Goal: Transaction & Acquisition: Obtain resource

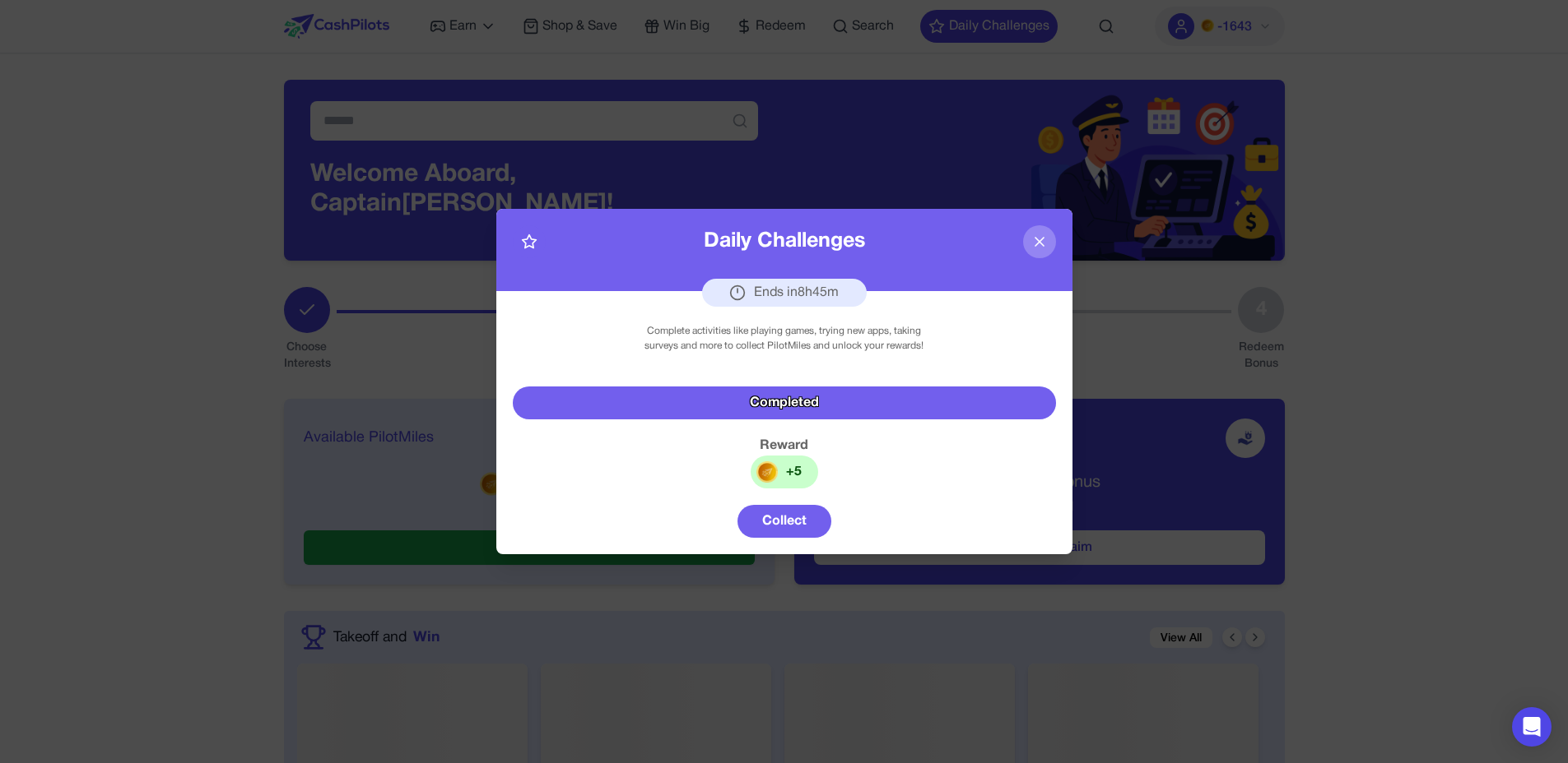
click at [785, 526] on button "Collect" at bounding box center [784, 522] width 93 height 33
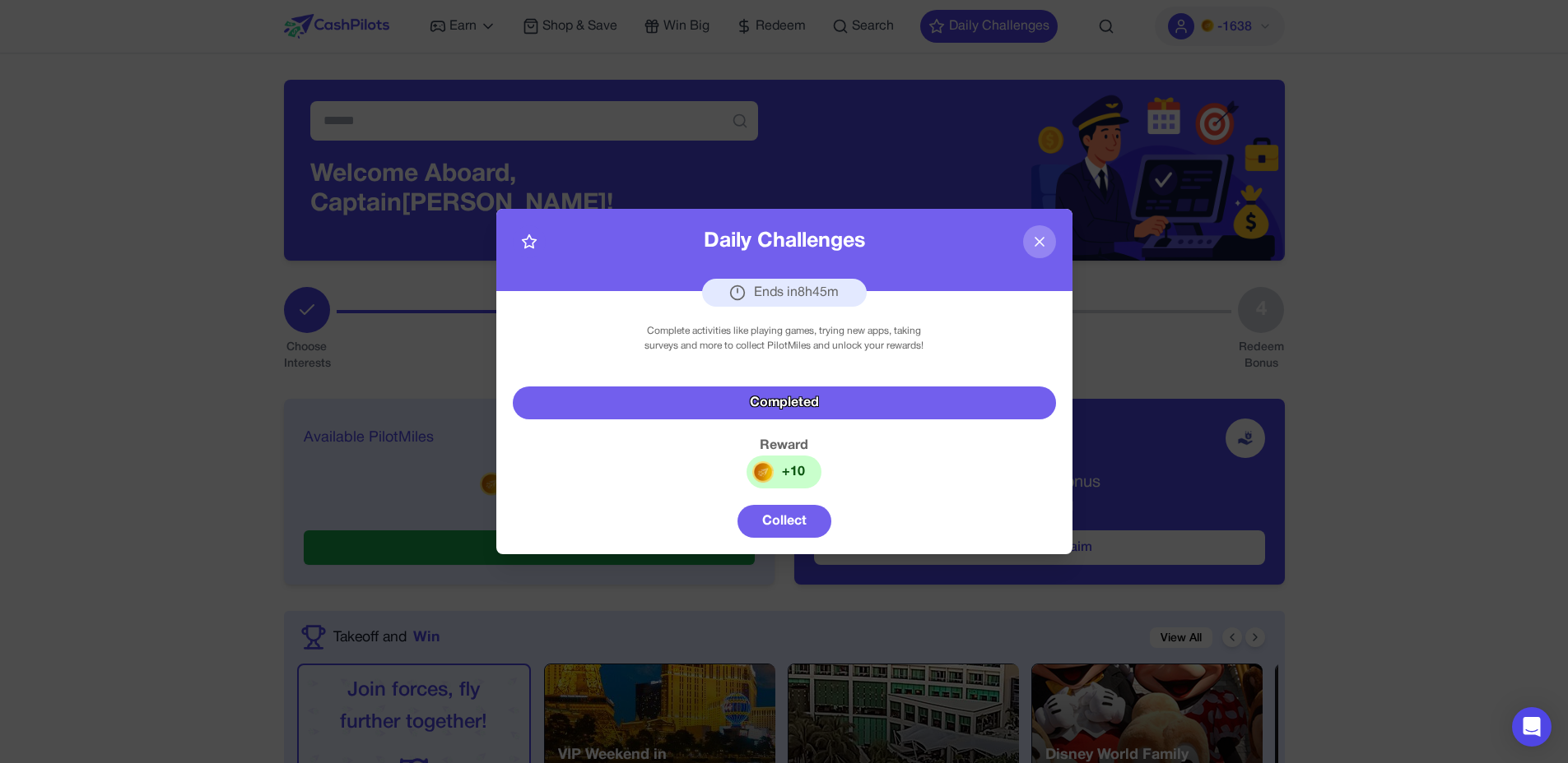
click at [785, 526] on button "Collect" at bounding box center [784, 522] width 93 height 33
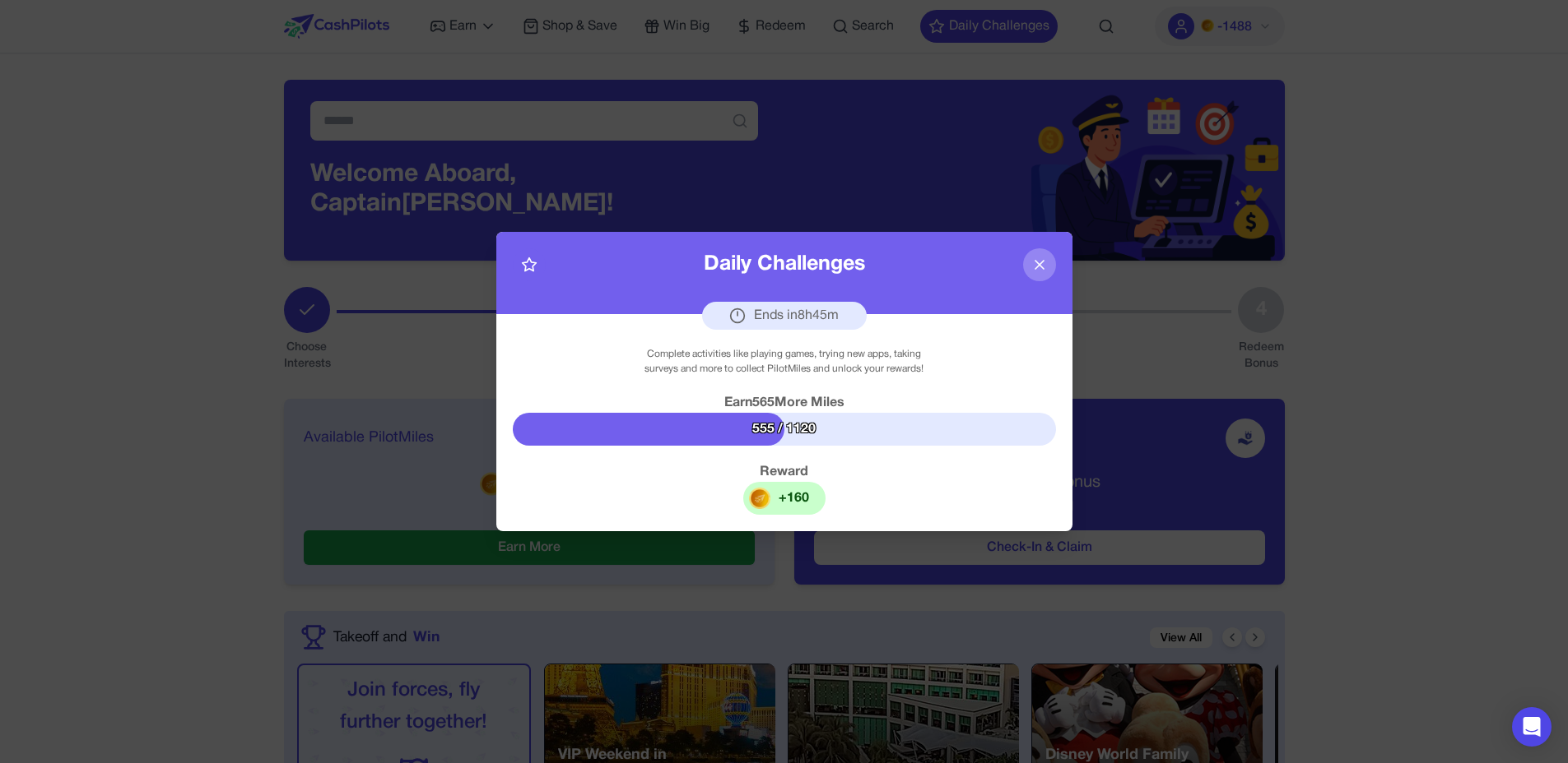
click at [849, 489] on div "Complete activities like playing games, trying new apps, taking surveys and mor…" at bounding box center [784, 423] width 576 height 217
click at [1038, 260] on icon at bounding box center [1039, 265] width 16 height 16
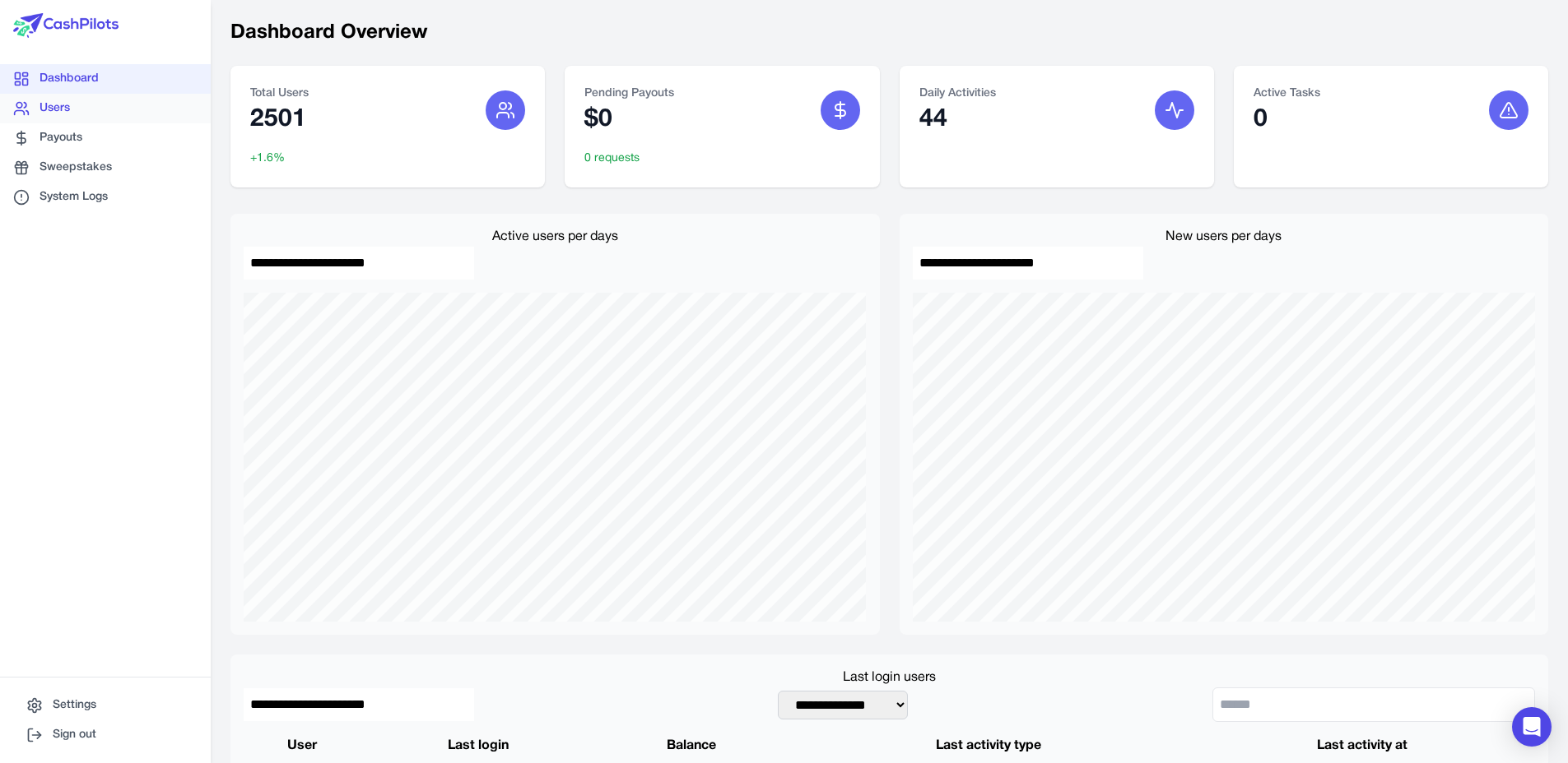
click at [84, 104] on link "Users" at bounding box center [105, 108] width 211 height 30
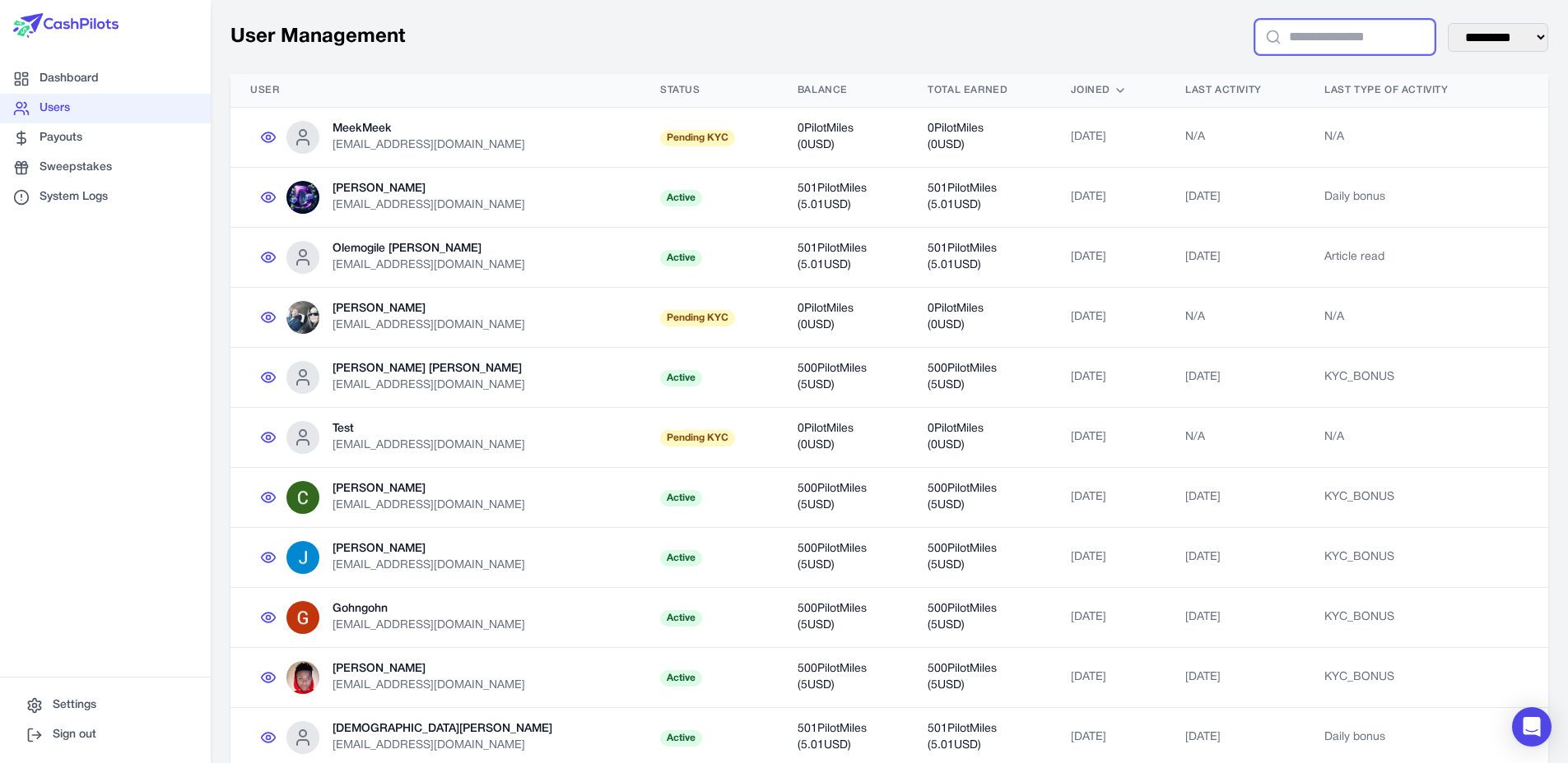
click at [1361, 43] on input "text" at bounding box center [1344, 37] width 180 height 34
type input "*****"
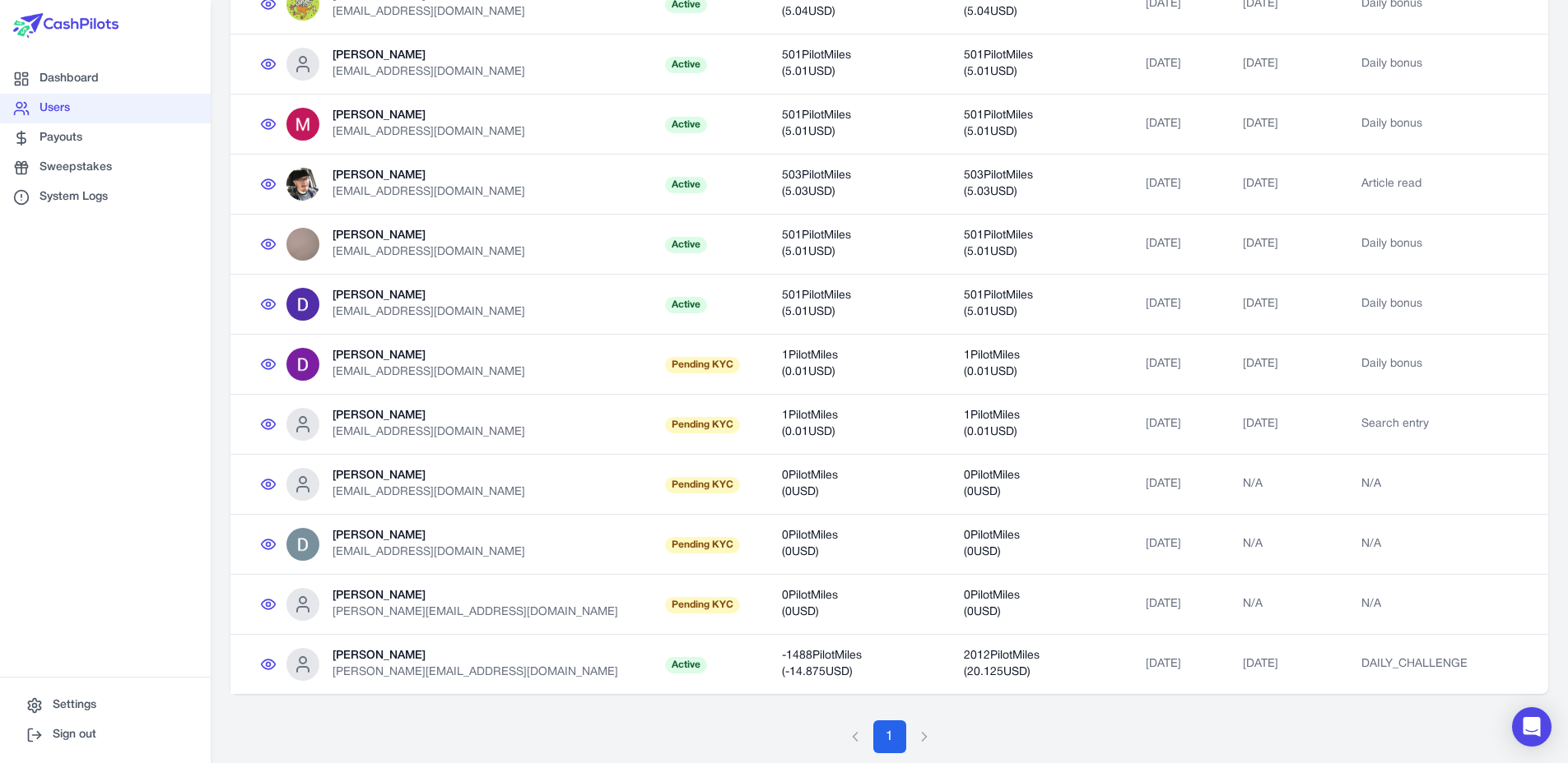
scroll to position [383, 0]
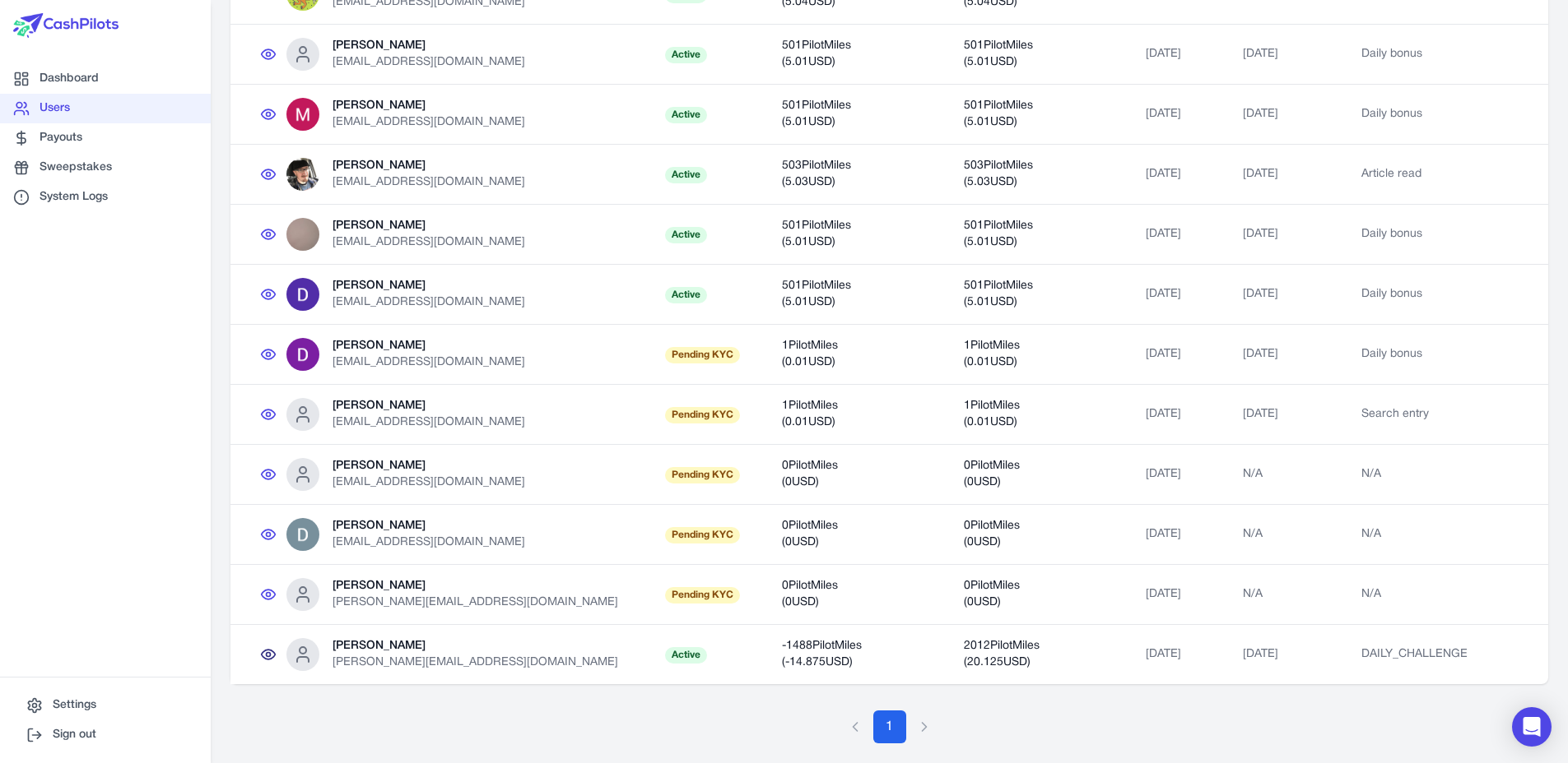
click at [263, 659] on icon at bounding box center [269, 654] width 16 height 16
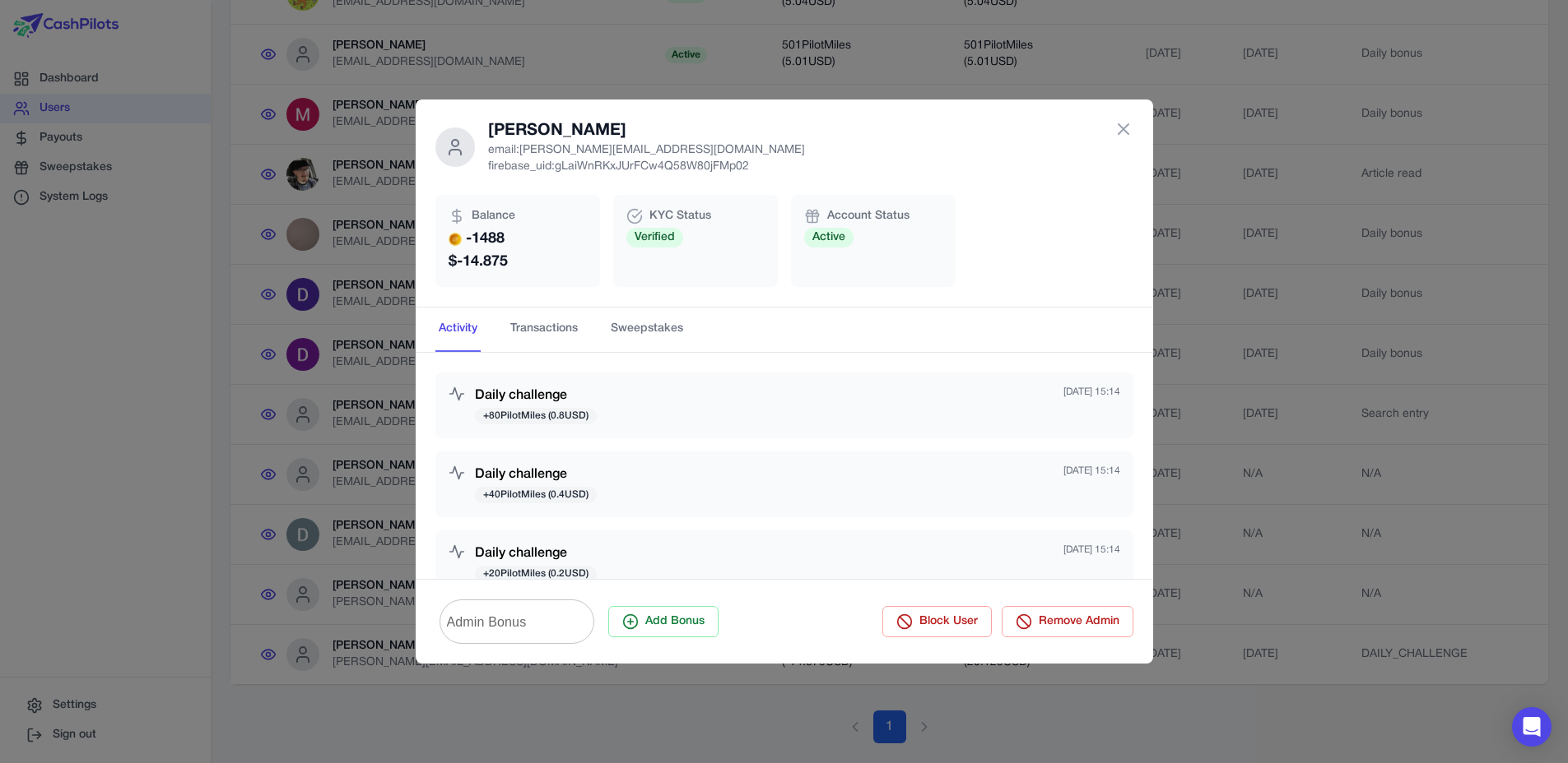
click at [490, 565] on div "Daily challenge + 20 PilotMiles ( 0.2 USD)" at bounding box center [536, 564] width 122 height 39
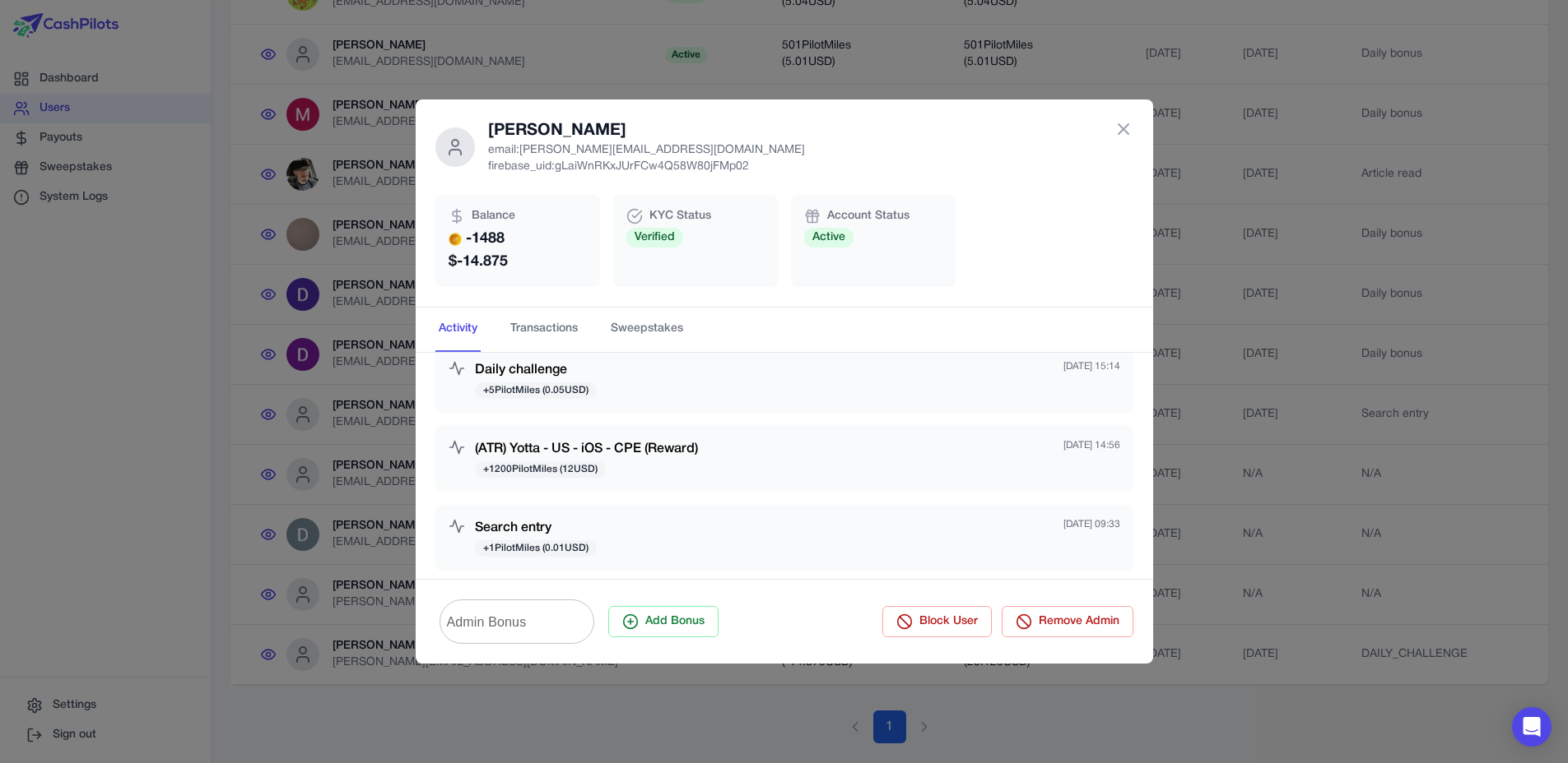
scroll to position [345, 0]
click at [643, 485] on div "(ATR) Yotta - US - iOS - CPE (Reward) + 1200 PilotMiles ( 12 USD) [DATE] 14:56" at bounding box center [784, 455] width 698 height 66
click at [550, 610] on input "Admin Bonus" at bounding box center [516, 621] width 154 height 46
click at [487, 619] on input "Admin Bonus" at bounding box center [516, 621] width 154 height 46
type input "*"
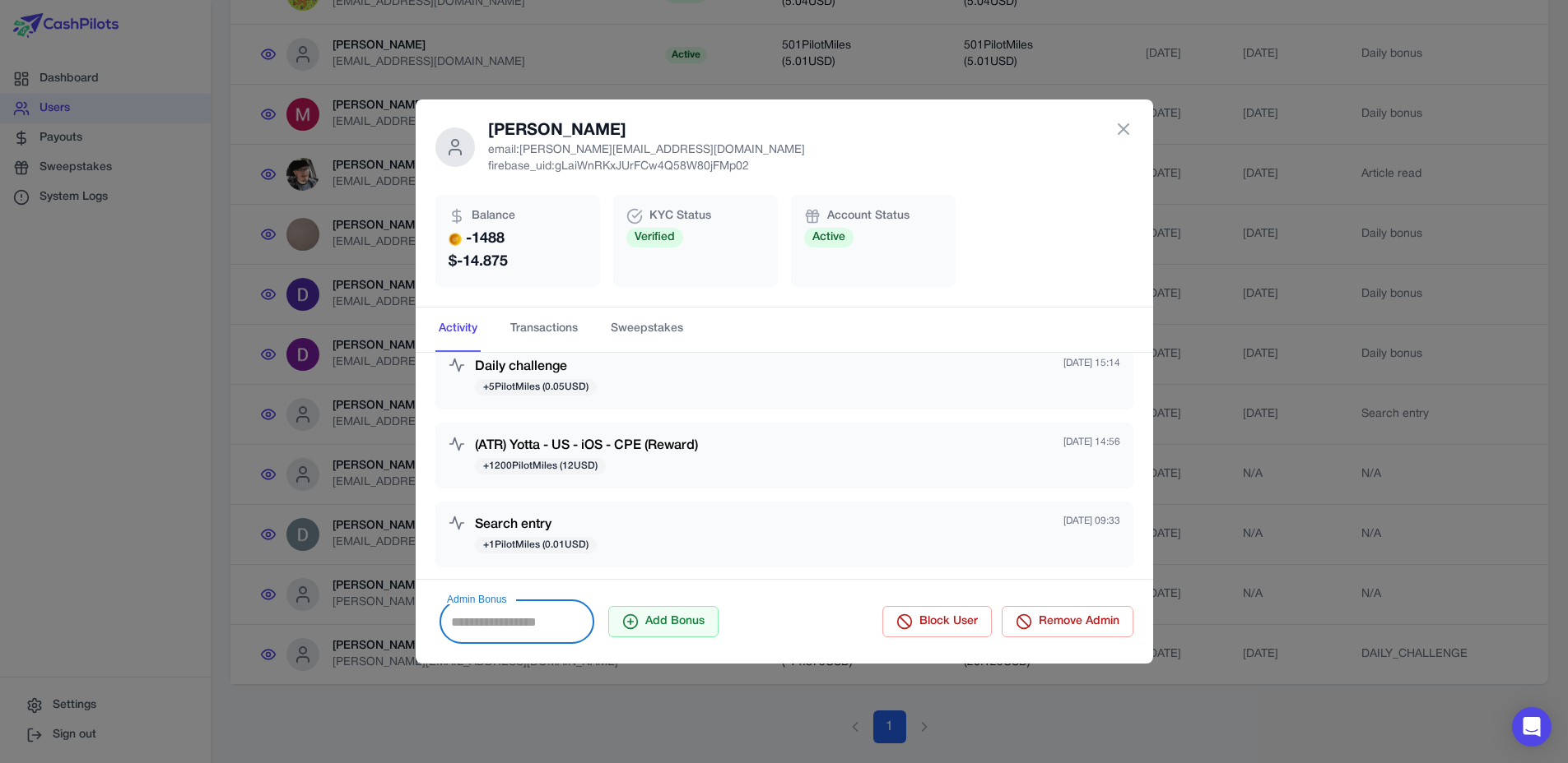
type input "****"
click at [665, 614] on button "Add Bonus" at bounding box center [663, 621] width 110 height 31
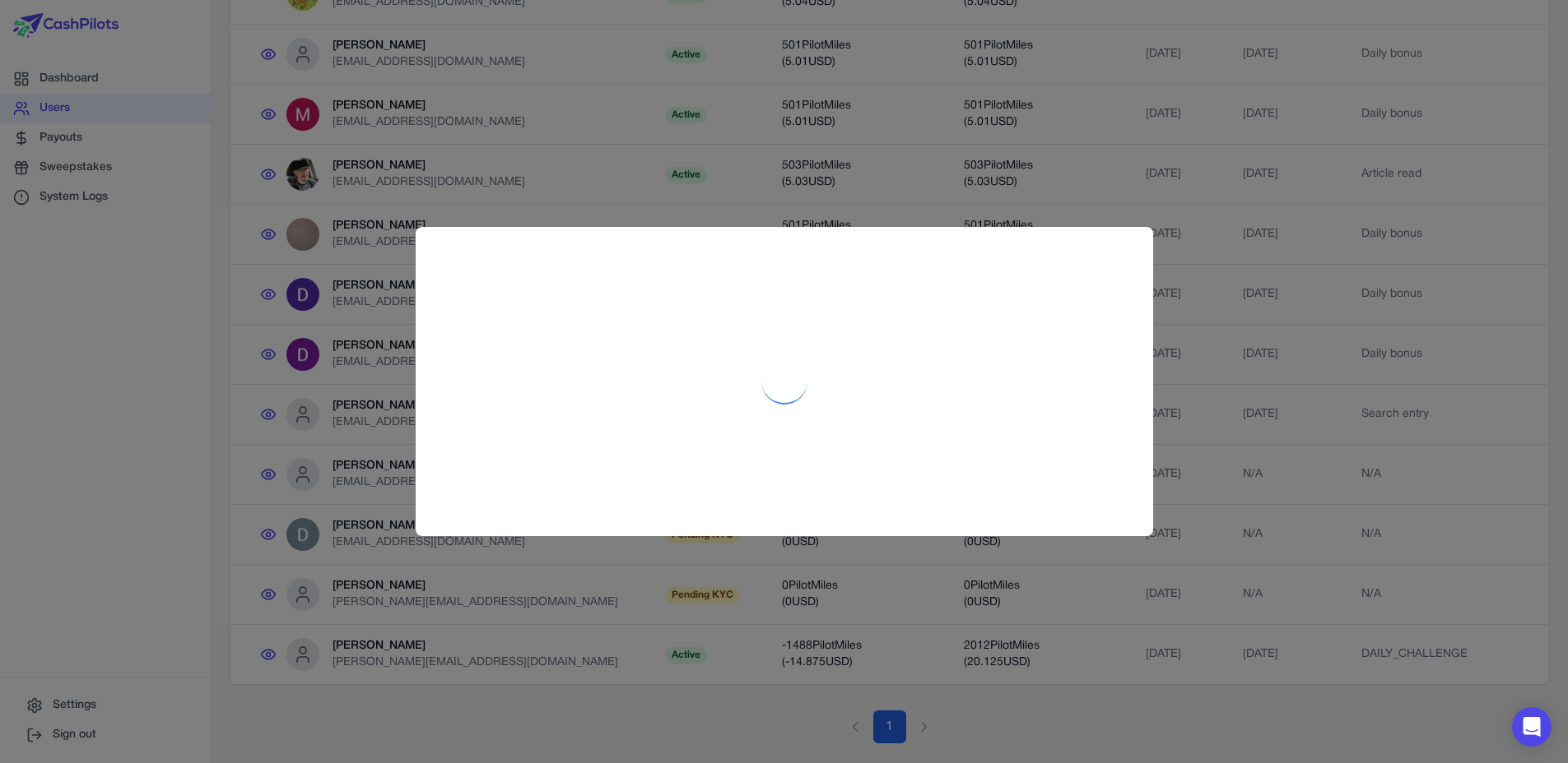
scroll to position [0, 0]
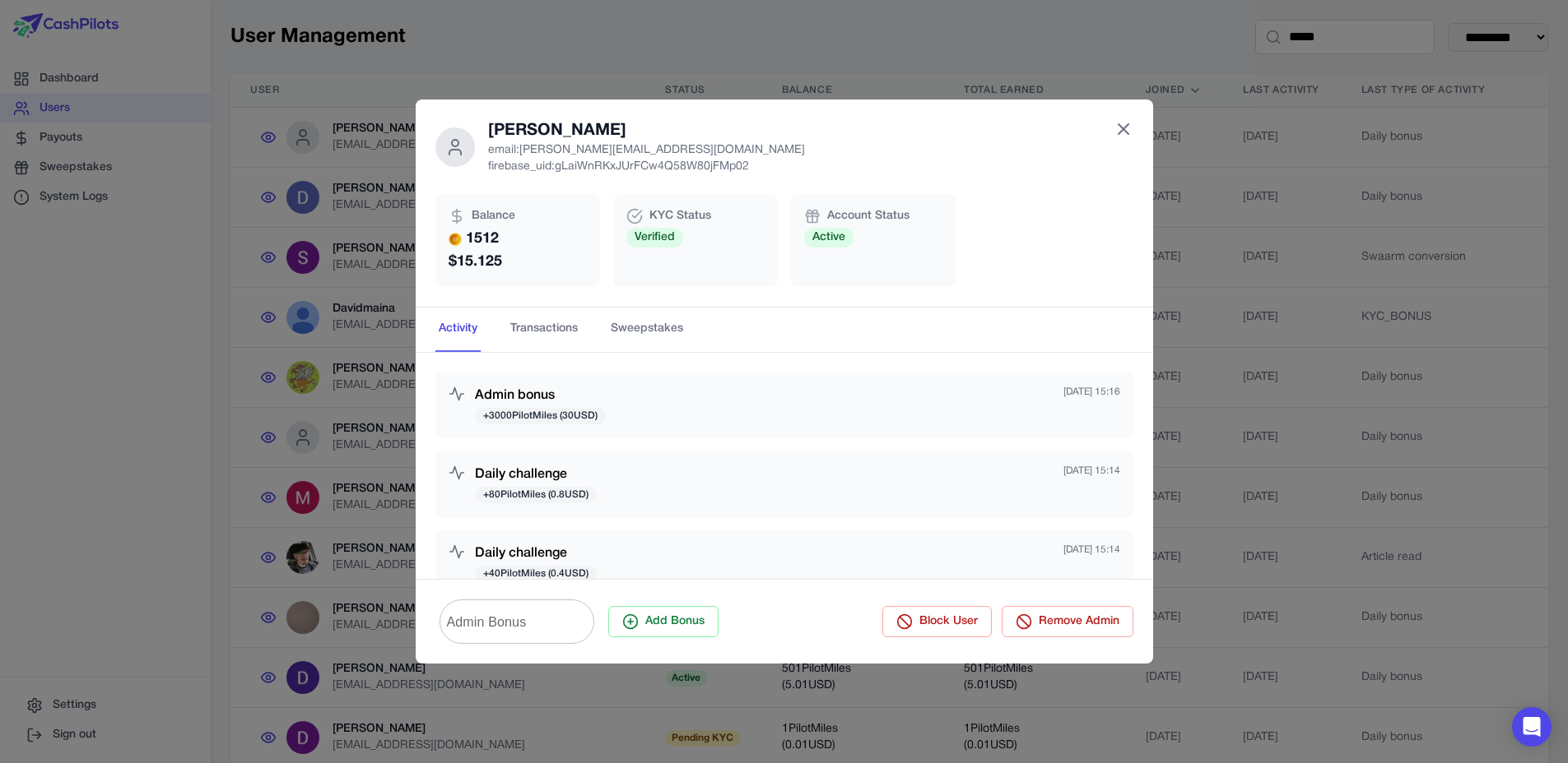
click at [1126, 127] on icon at bounding box center [1123, 129] width 20 height 20
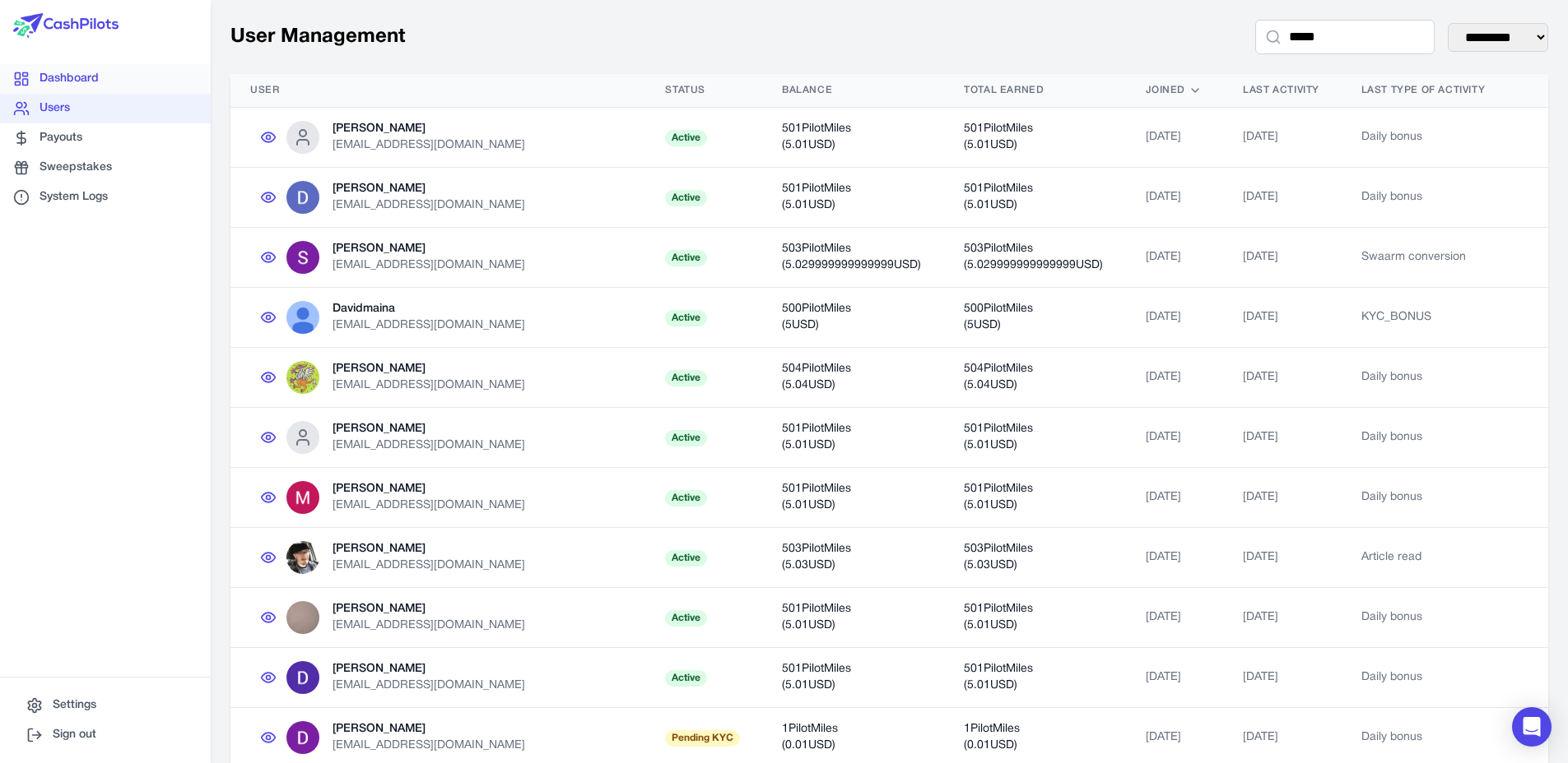
click at [46, 81] on link "Dashboard" at bounding box center [105, 78] width 211 height 30
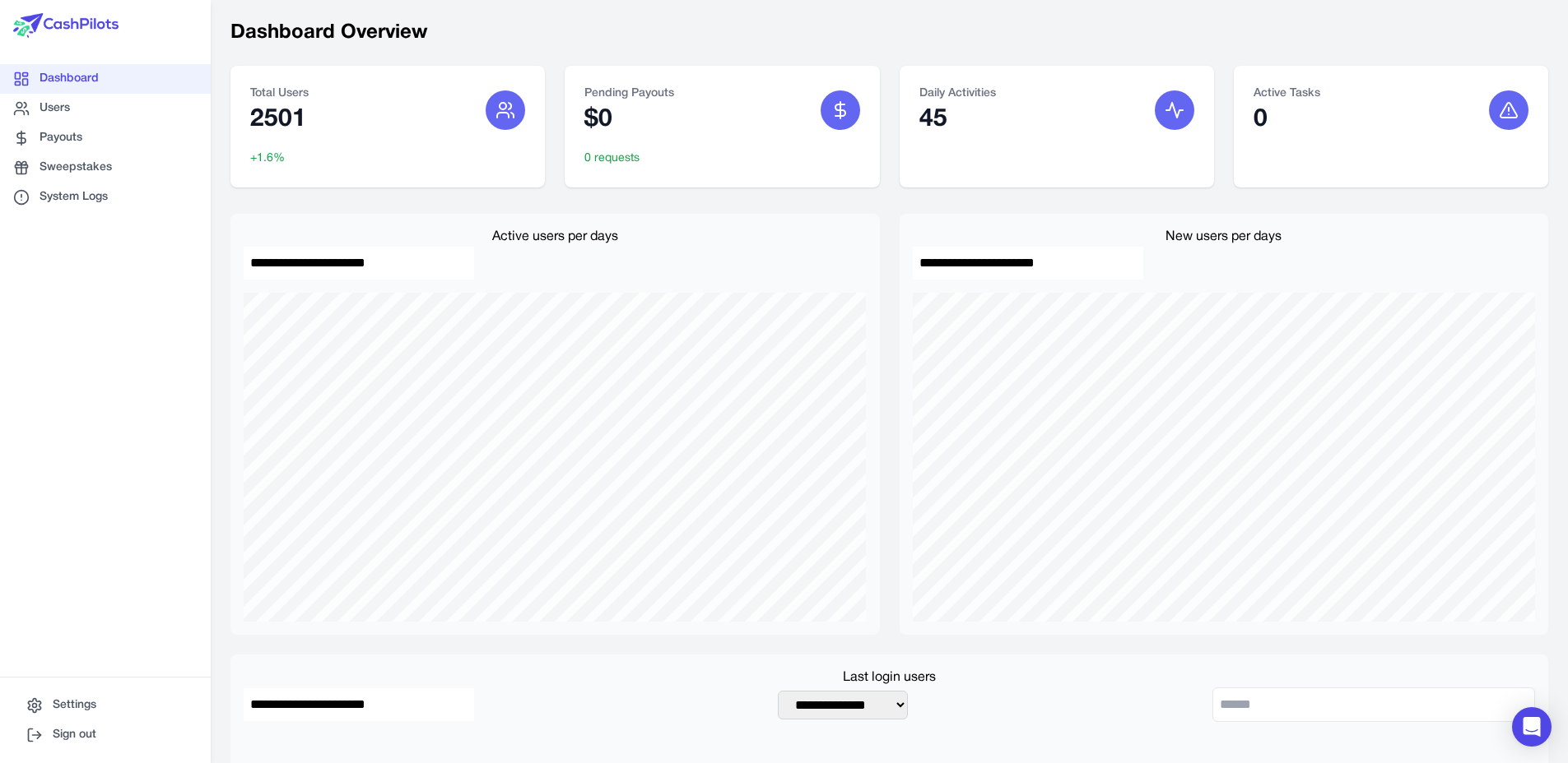
click at [79, 27] on img at bounding box center [66, 25] width 105 height 24
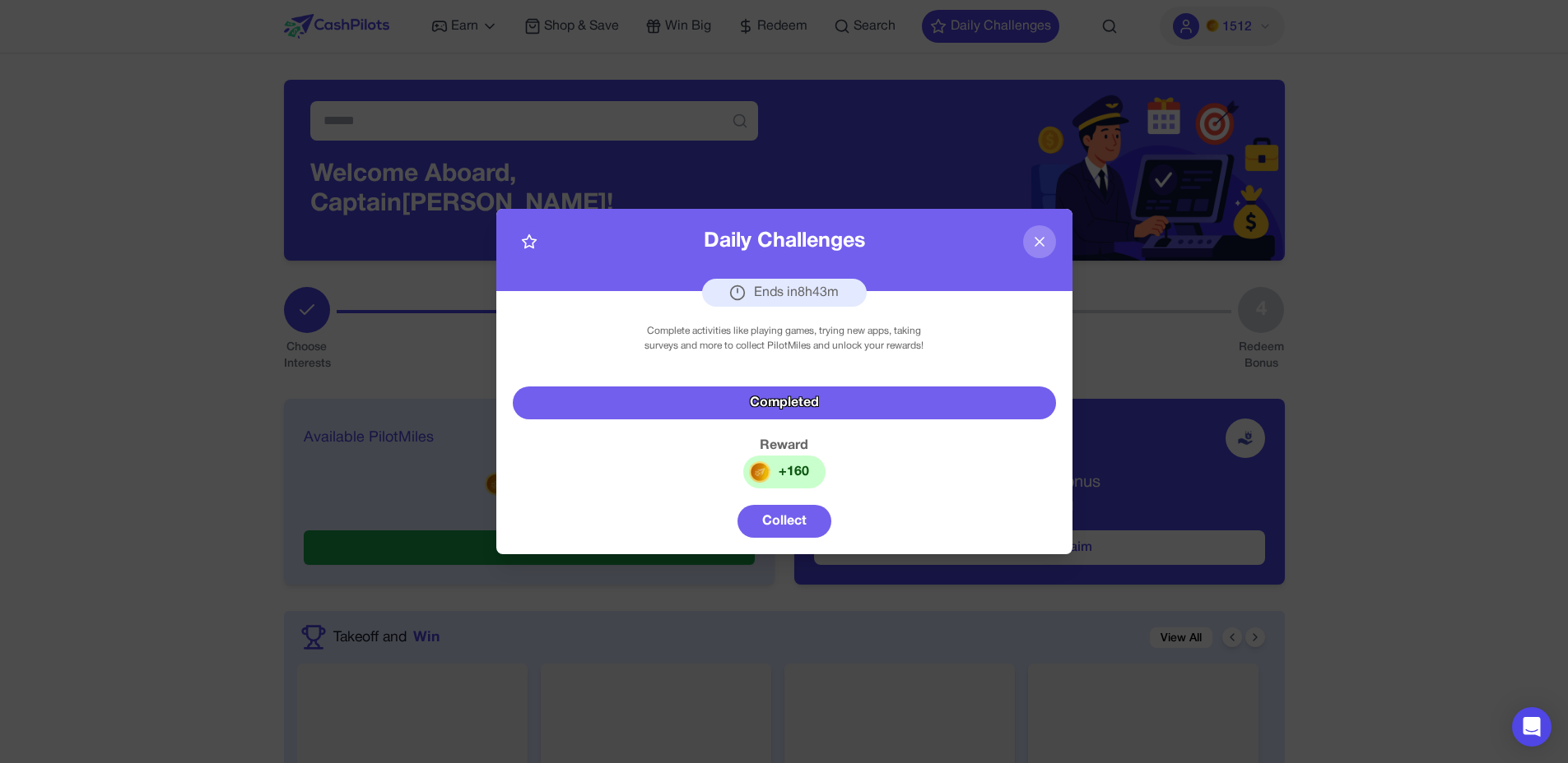
click at [777, 514] on button "Collect" at bounding box center [784, 522] width 93 height 33
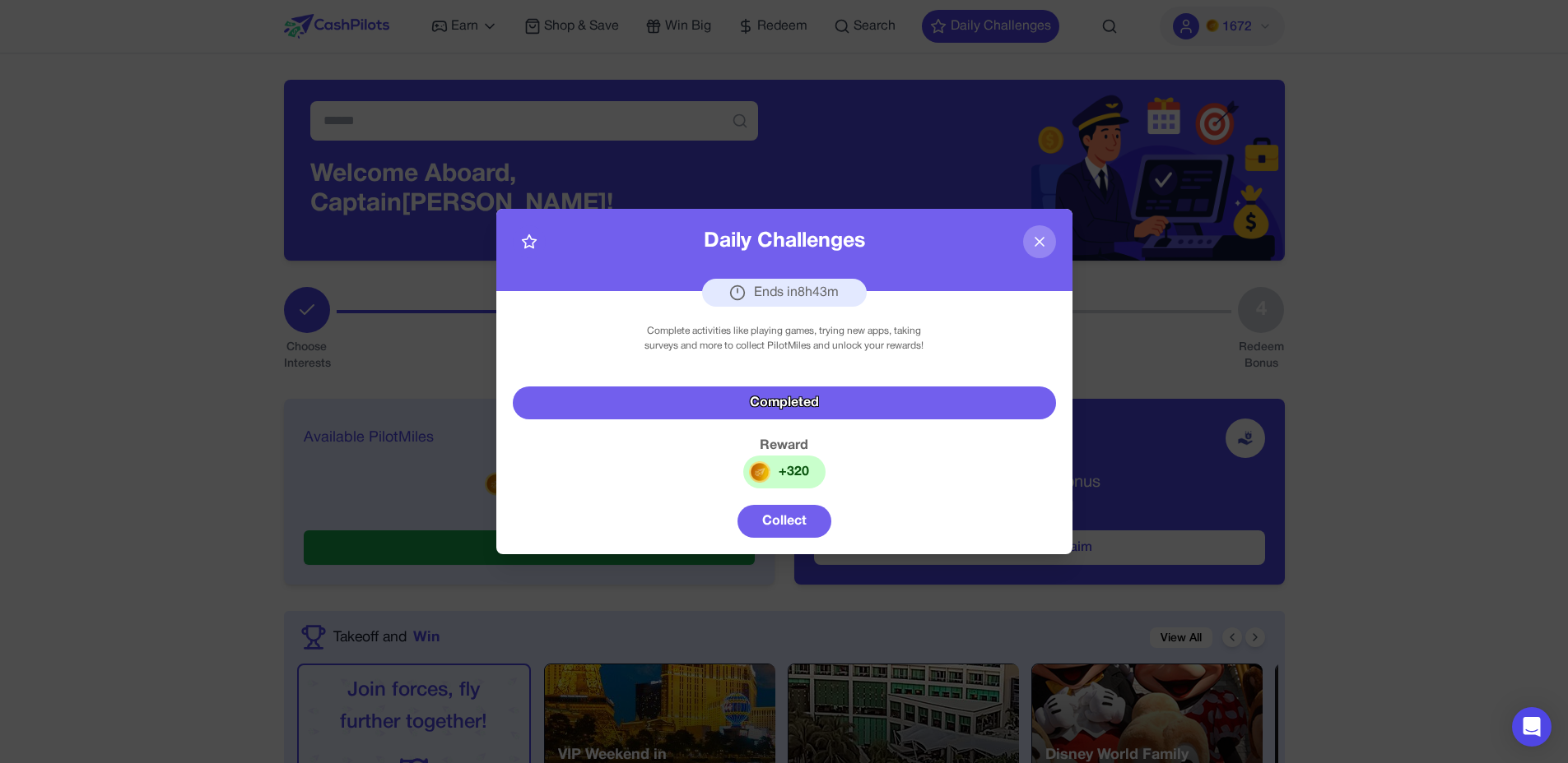
click at [777, 514] on button "Collect" at bounding box center [784, 522] width 93 height 33
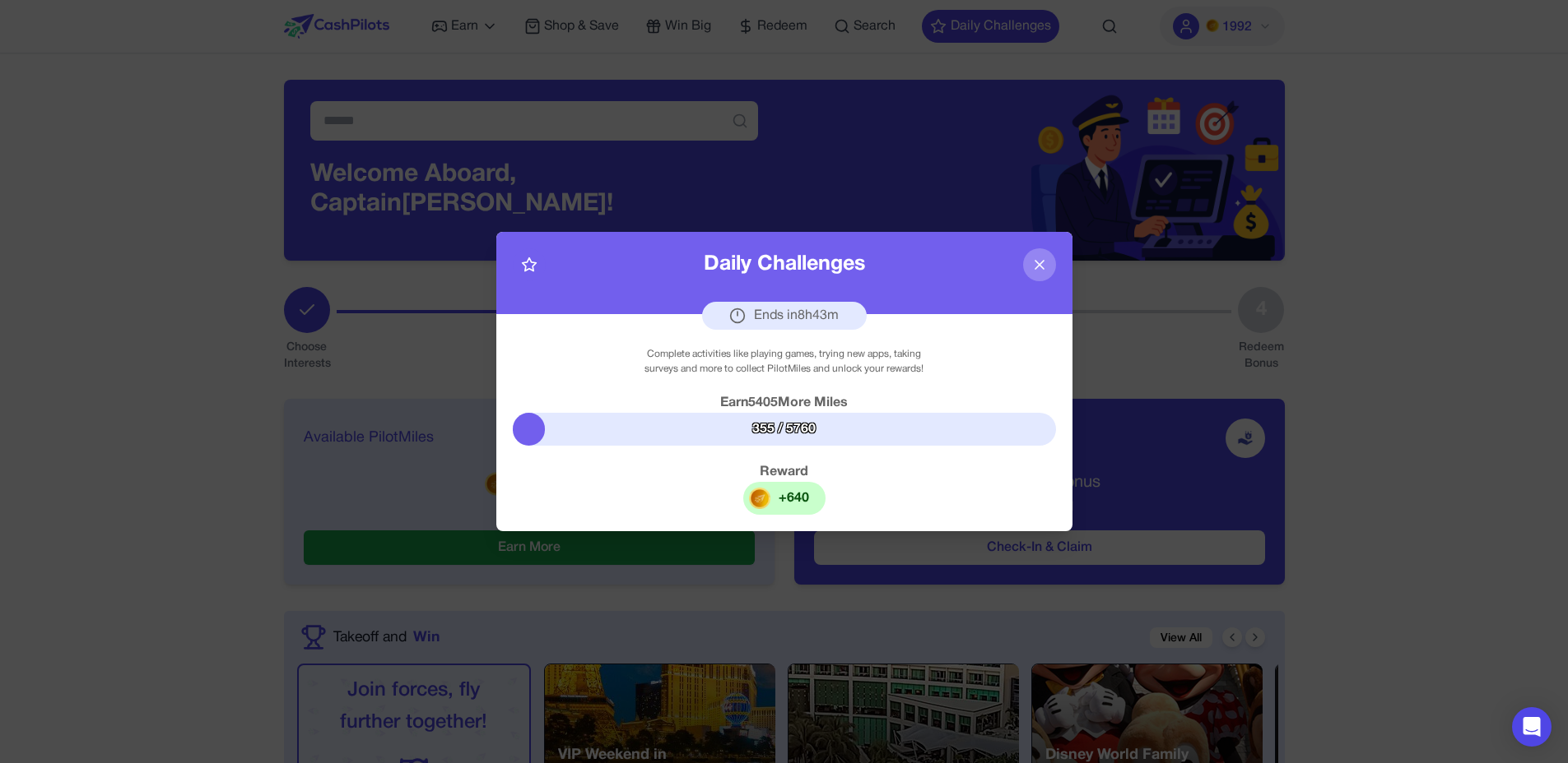
click at [1028, 272] on button at bounding box center [1039, 265] width 33 height 33
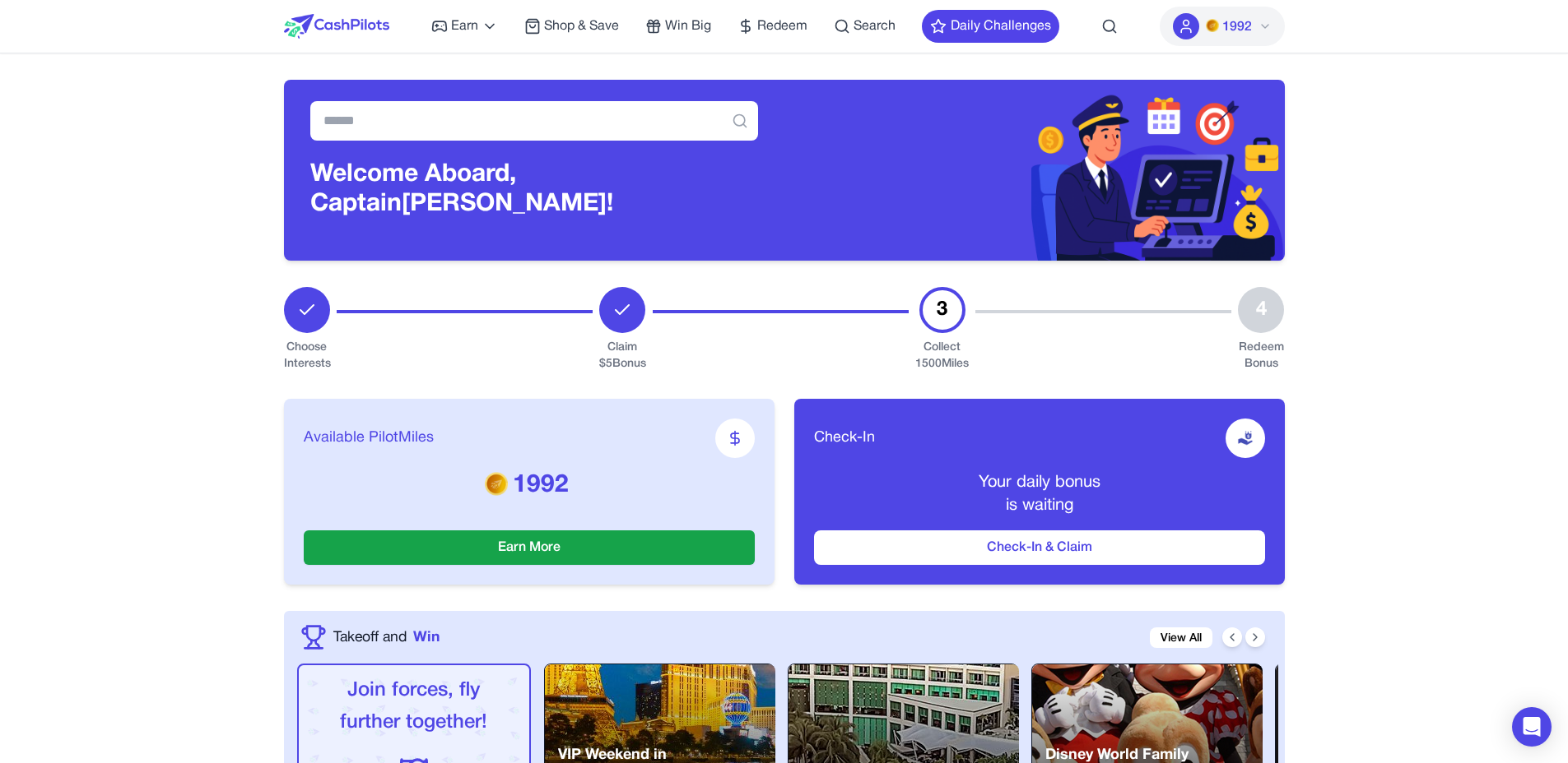
click at [969, 307] on div "3 Collect 1500 Miles" at bounding box center [942, 329] width 54 height 85
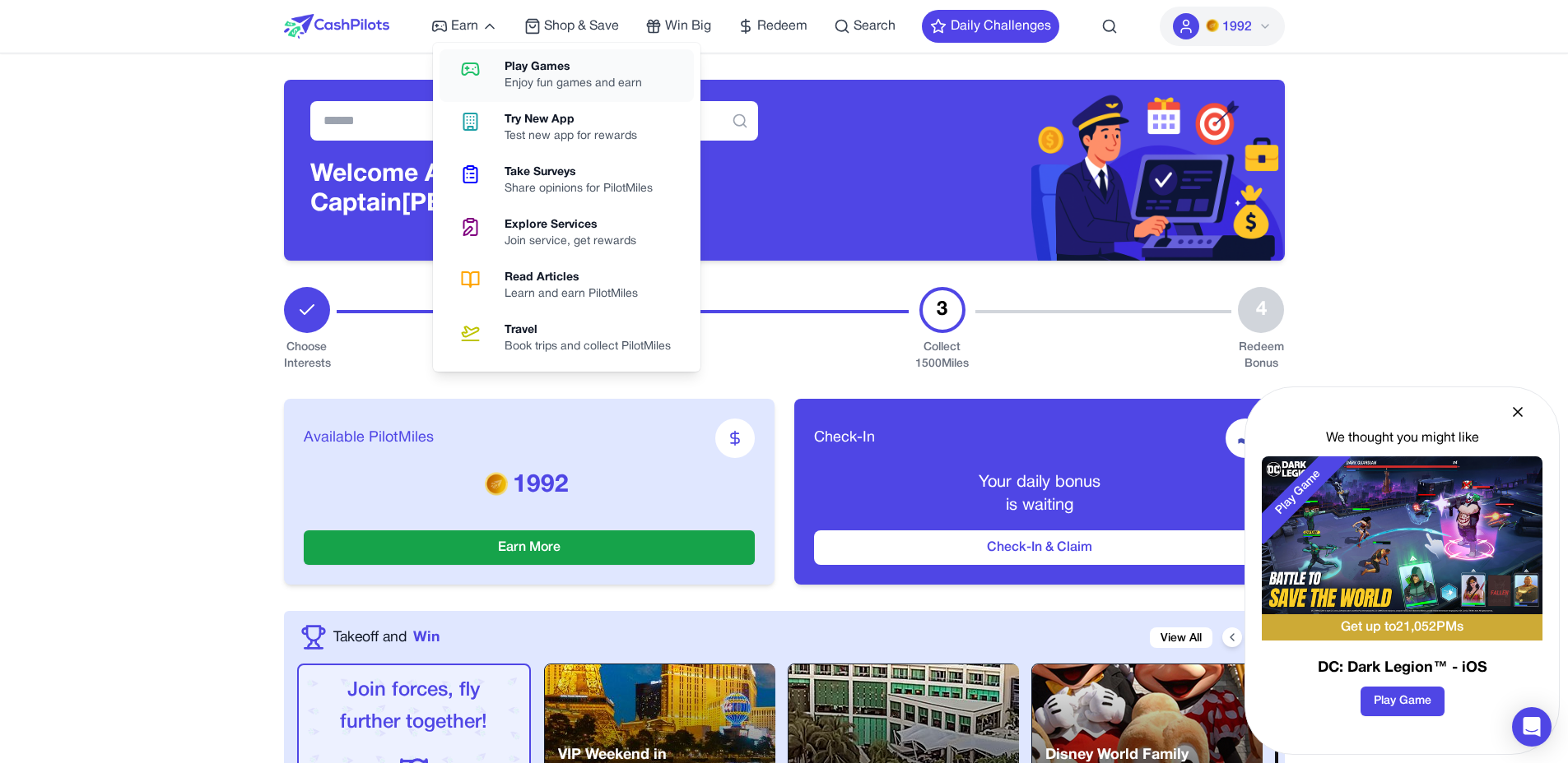
click at [503, 66] on link "Play Games Enjoy fun games and earn" at bounding box center [566, 75] width 254 height 53
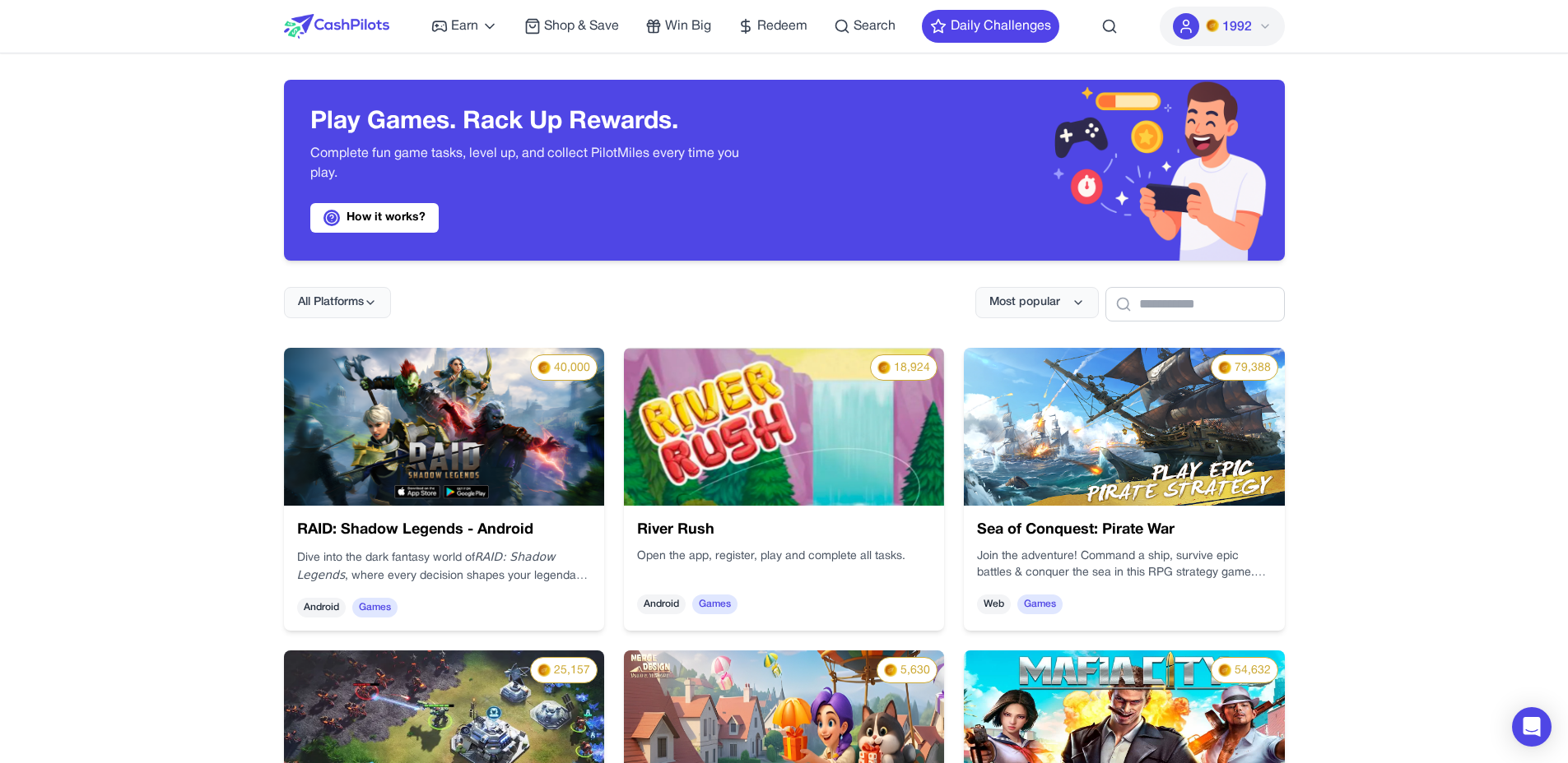
click at [535, 437] on img at bounding box center [444, 427] width 320 height 158
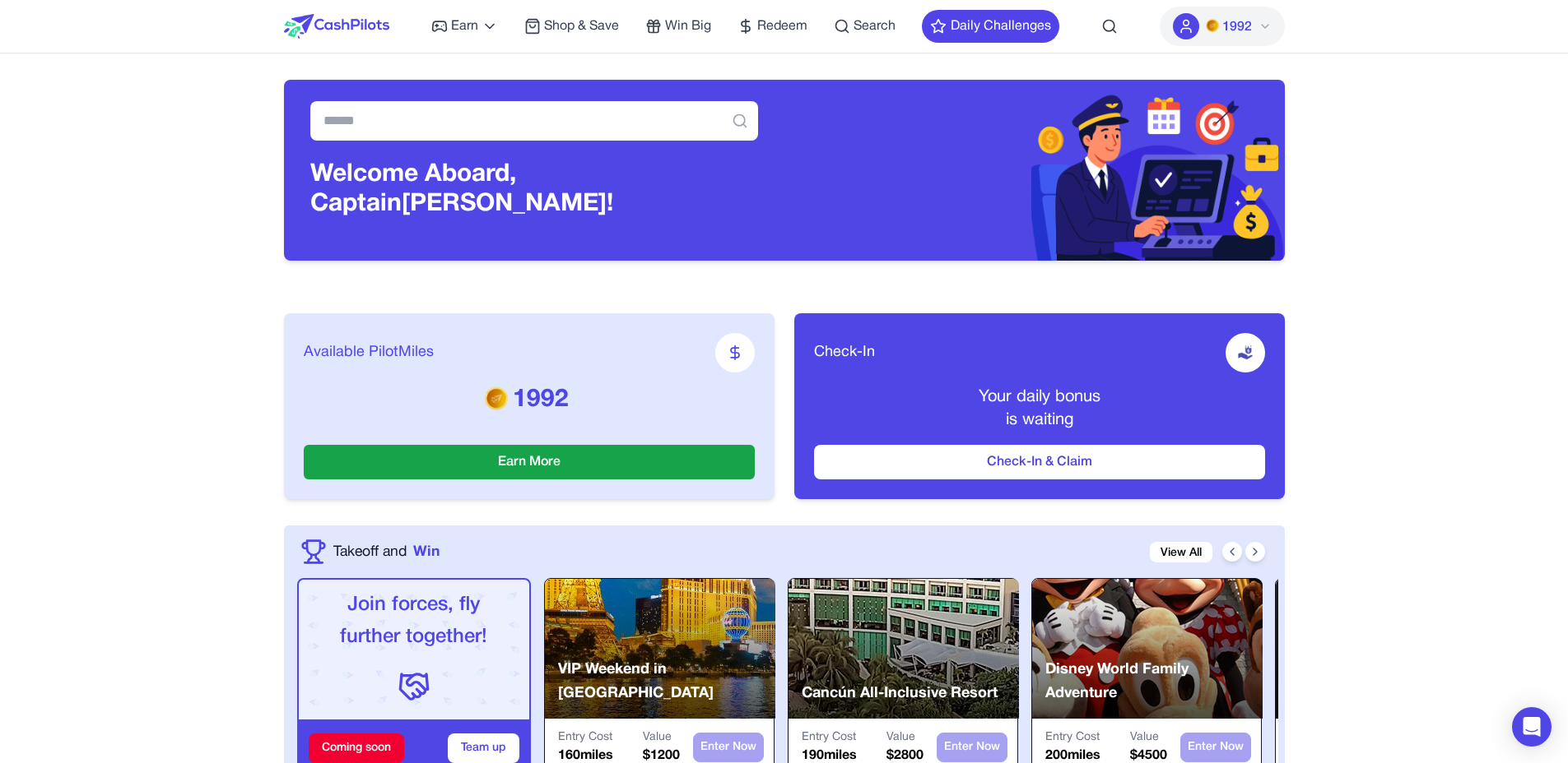
click at [602, 12] on div "Earn Play Games Enjoy fun games and earn Try New App Test new app for rewards T…" at bounding box center [744, 26] width 628 height 53
click at [600, 16] on span "Shop & Save" at bounding box center [581, 26] width 75 height 20
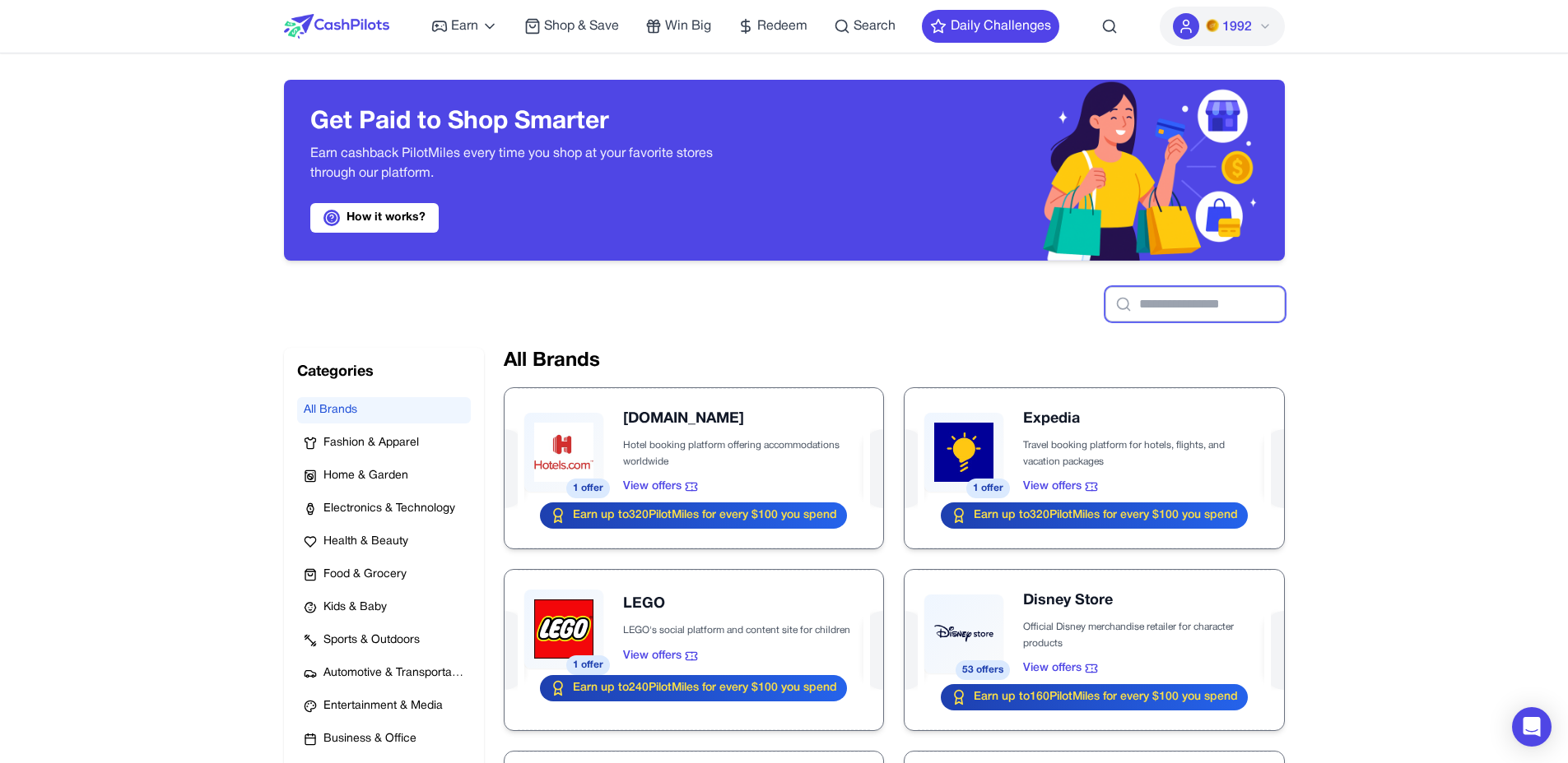
click at [1162, 287] on input "text" at bounding box center [1195, 304] width 180 height 34
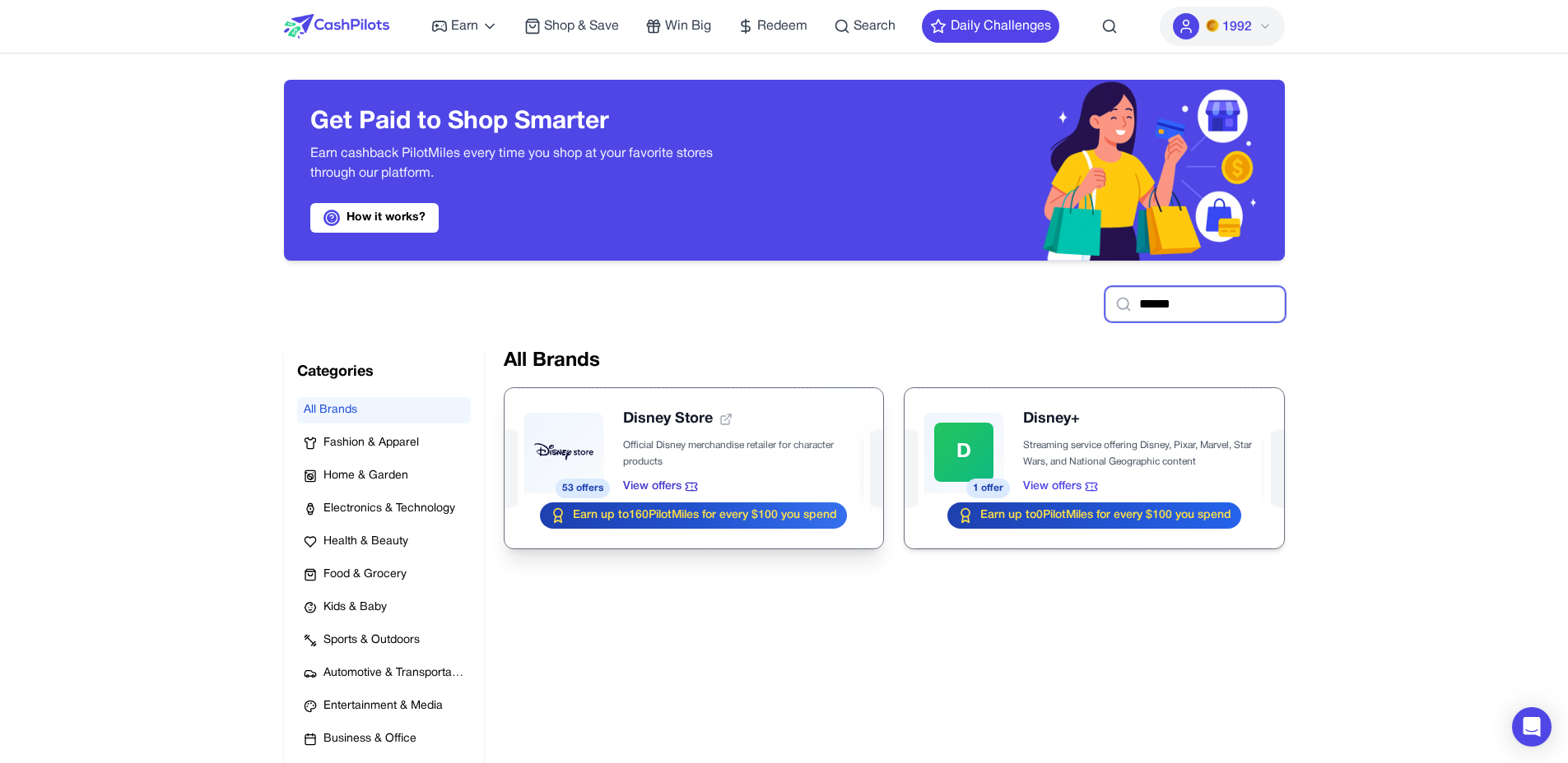
type input "******"
click at [749, 416] on div at bounding box center [694, 469] width 379 height 161
